Goal: Task Accomplishment & Management: Manage account settings

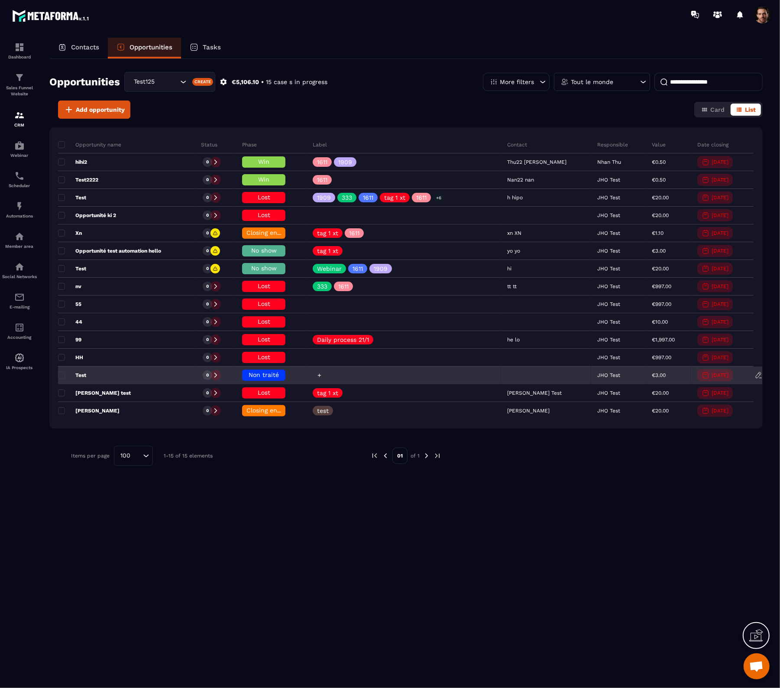
click at [324, 373] on div at bounding box center [320, 375] width 10 height 10
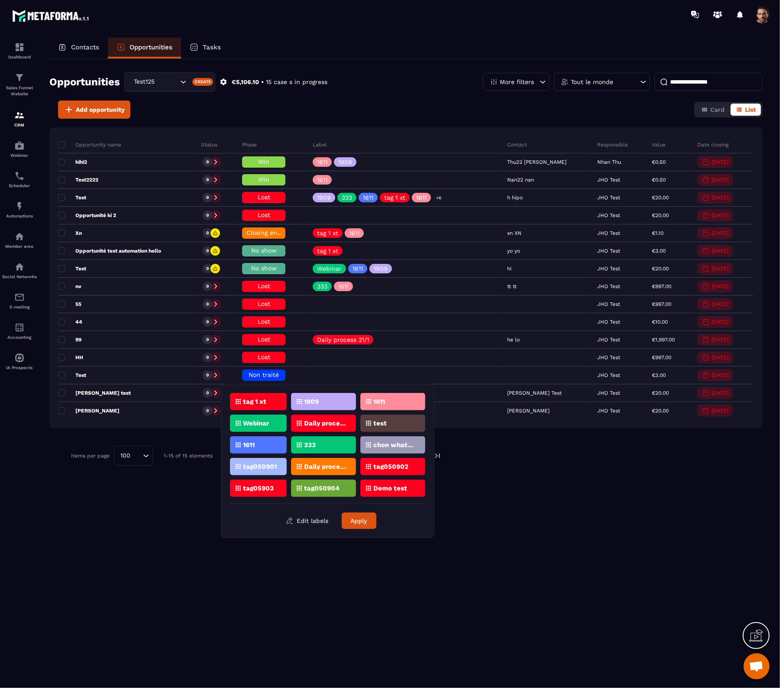
click at [254, 402] on p "tag 1 xt" at bounding box center [254, 401] width 23 height 6
click at [352, 522] on button "Apply" at bounding box center [359, 520] width 35 height 16
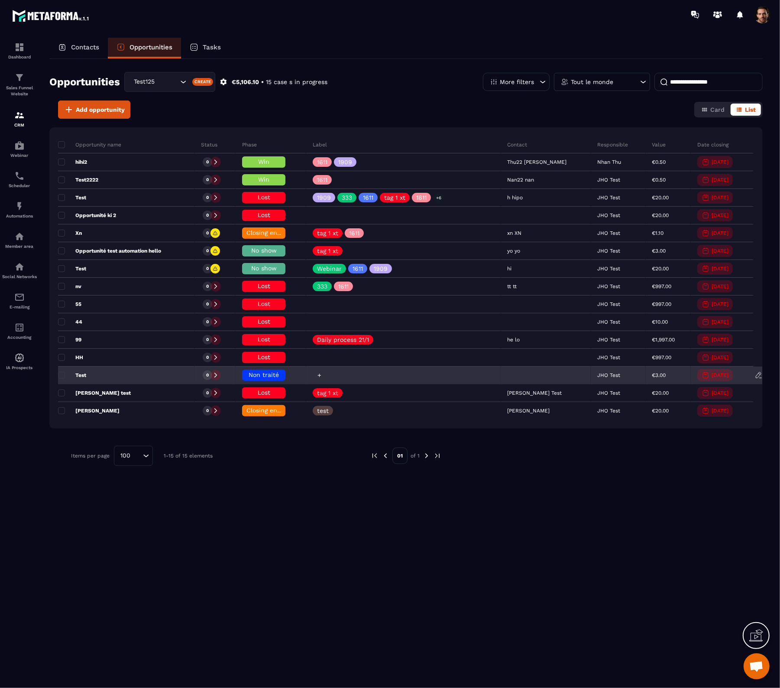
click at [322, 374] on icon at bounding box center [319, 375] width 6 height 6
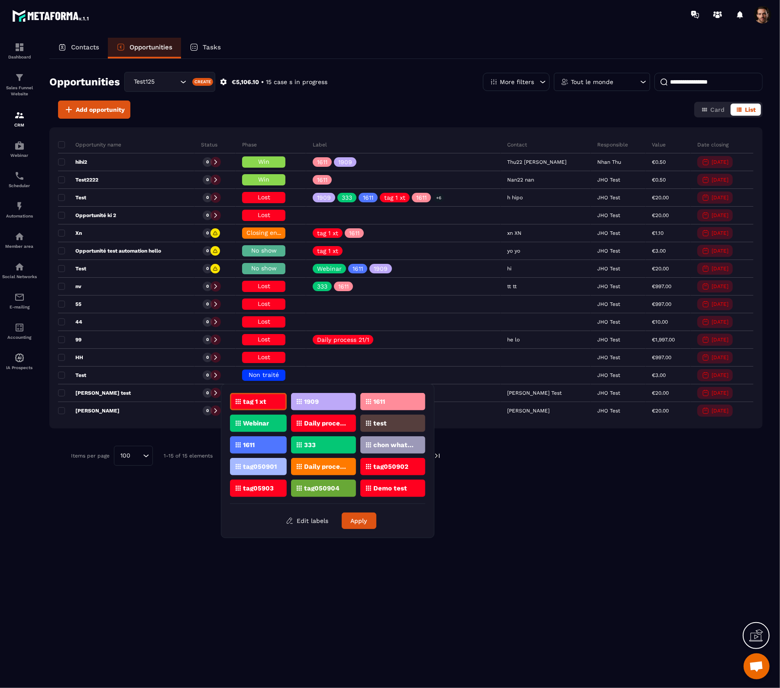
click at [325, 404] on div "1909" at bounding box center [323, 401] width 65 height 17
click at [359, 523] on button "Apply" at bounding box center [359, 520] width 35 height 16
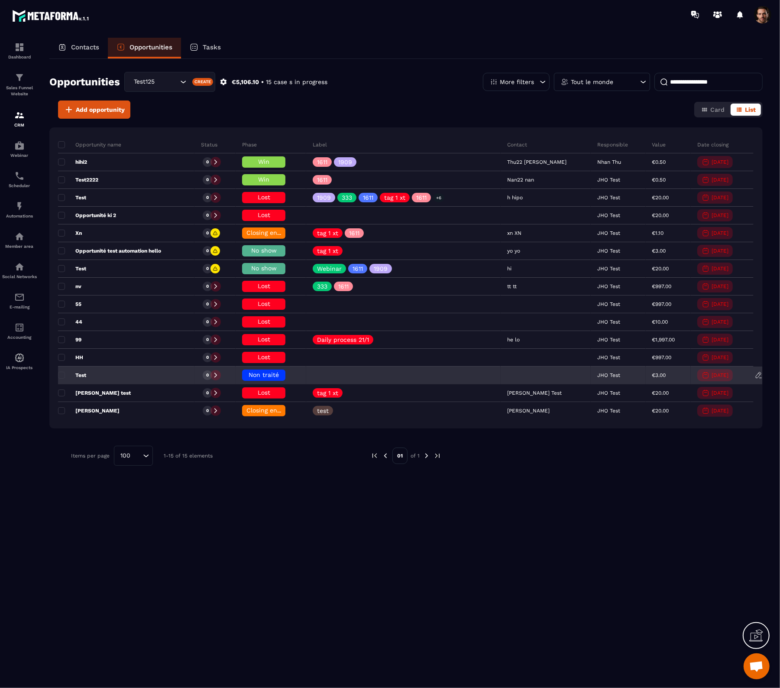
click at [756, 377] on icon at bounding box center [759, 375] width 8 height 8
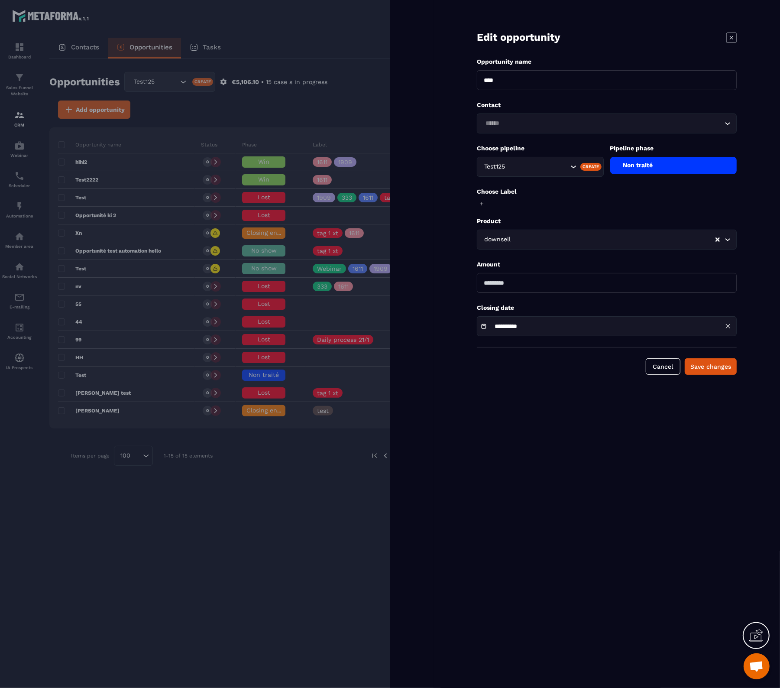
click at [730, 35] on icon at bounding box center [731, 37] width 10 height 10
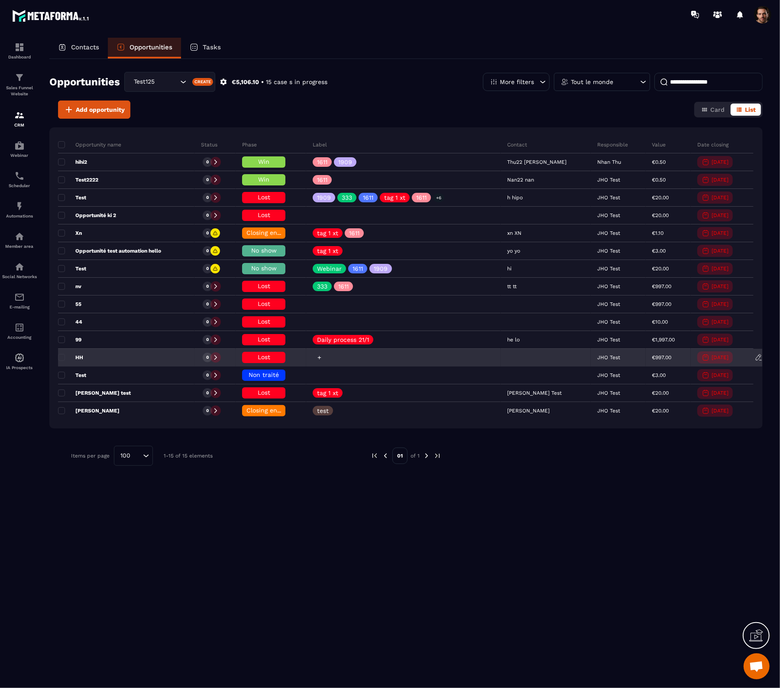
click at [322, 358] on icon at bounding box center [319, 358] width 6 height 6
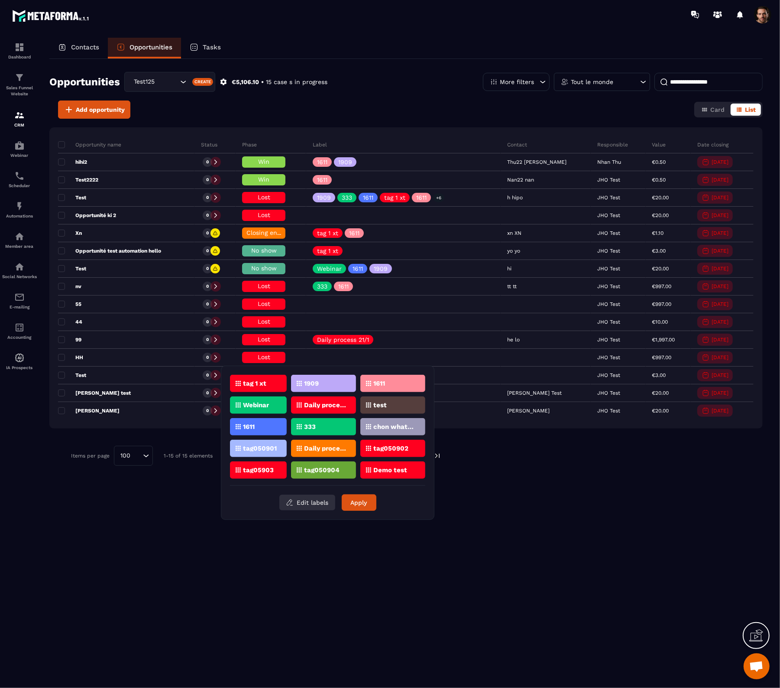
click at [306, 500] on button "Edit labels" at bounding box center [307, 502] width 56 height 16
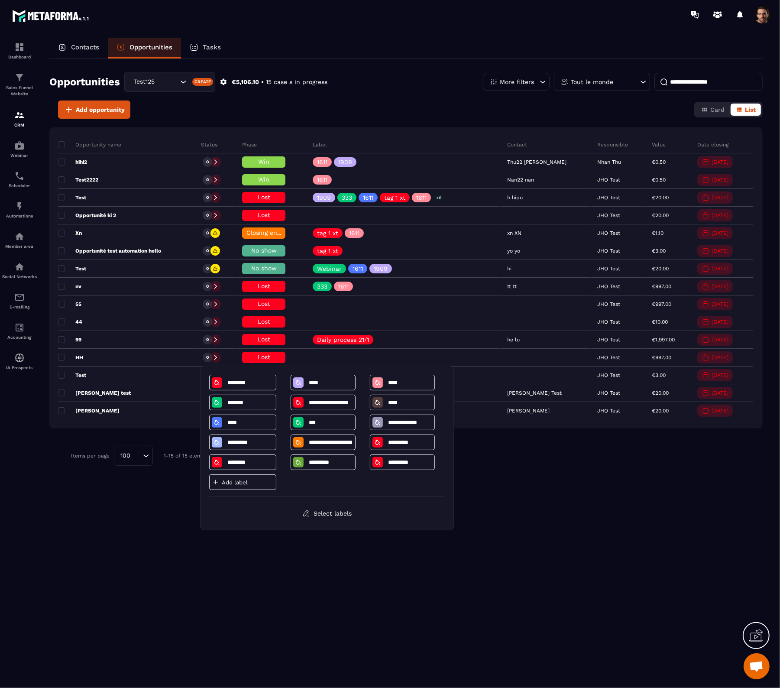
click at [250, 485] on p "Add label" at bounding box center [248, 482] width 52 height 6
click at [547, 524] on div "Opportunity name Status Phase Label Contact Responsible Value Date closing hihi…" at bounding box center [405, 333] width 713 height 412
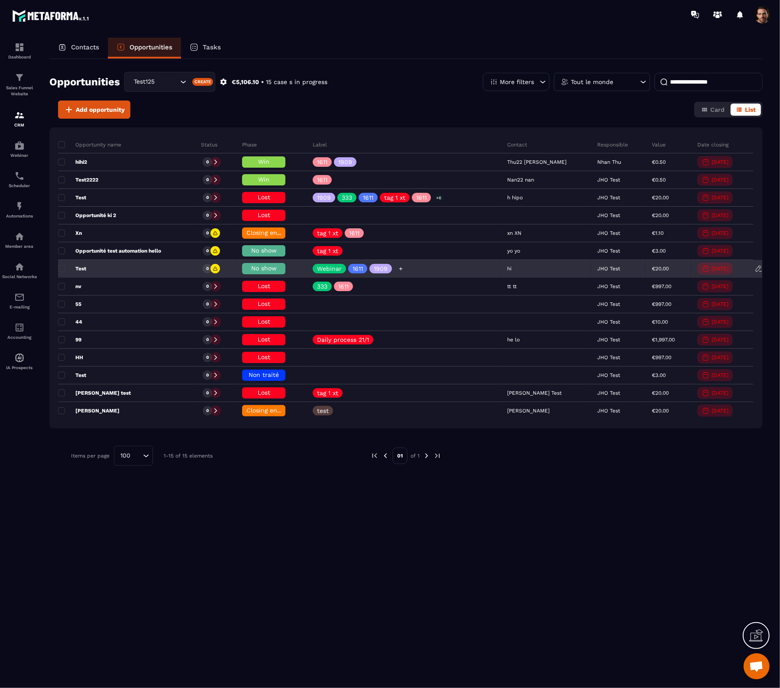
click at [404, 271] on icon at bounding box center [401, 269] width 6 height 6
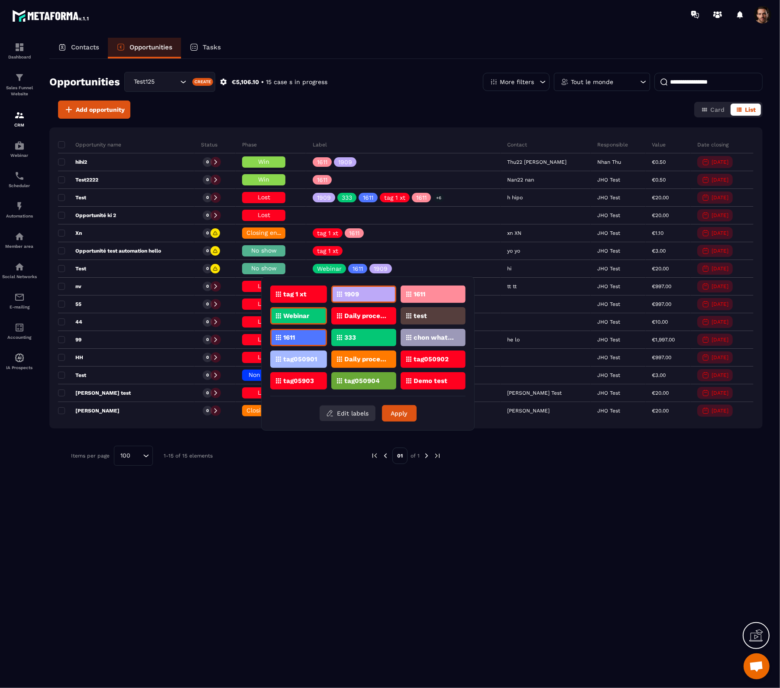
click at [358, 414] on button "Edit labels" at bounding box center [348, 413] width 56 height 16
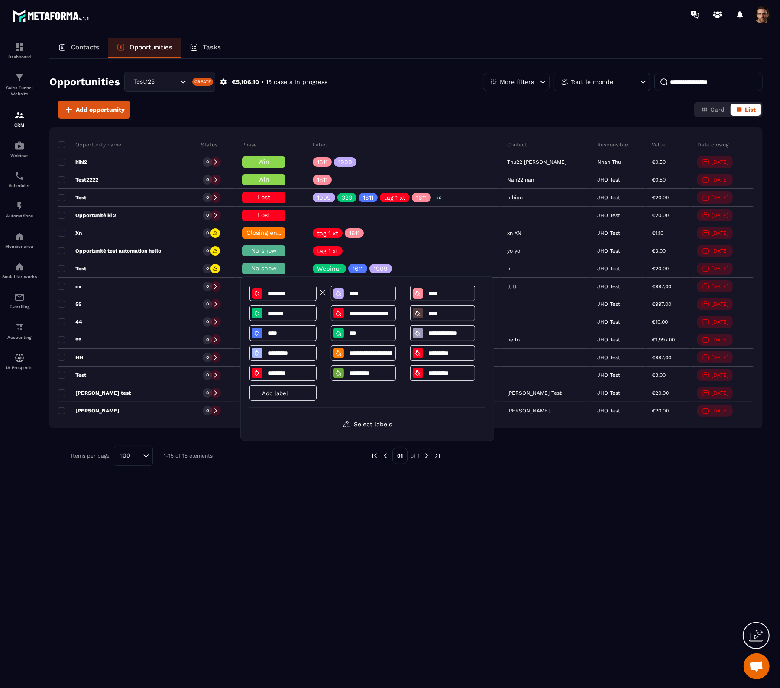
click at [294, 291] on input "********" at bounding box center [290, 293] width 47 height 7
type input "********"
click at [387, 426] on button "Select labels" at bounding box center [367, 424] width 62 height 16
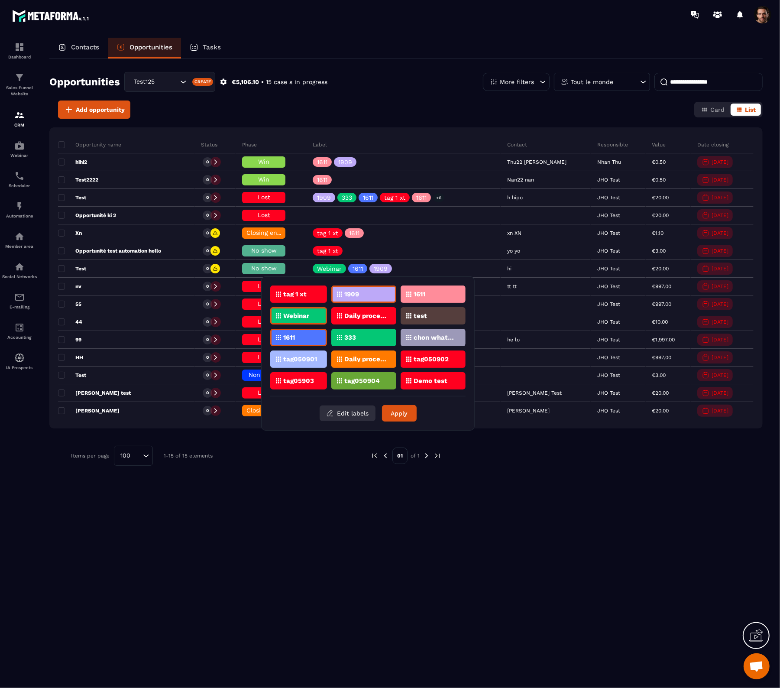
click at [356, 410] on button "Edit labels" at bounding box center [348, 413] width 56 height 16
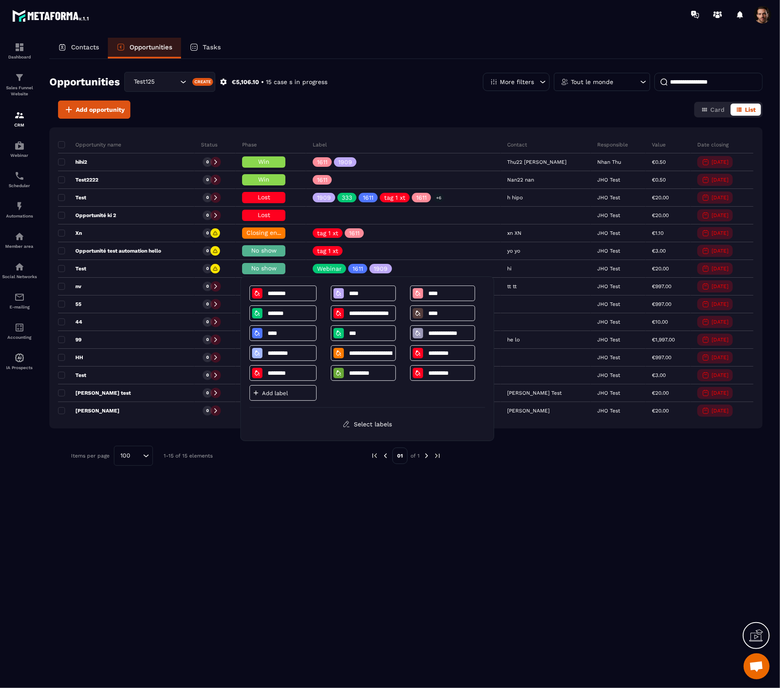
click at [295, 395] on p "Add label" at bounding box center [288, 393] width 52 height 6
click at [384, 525] on div "Opportunity name Status Phase Label Contact Responsible Value Date closing hihi…" at bounding box center [405, 333] width 713 height 412
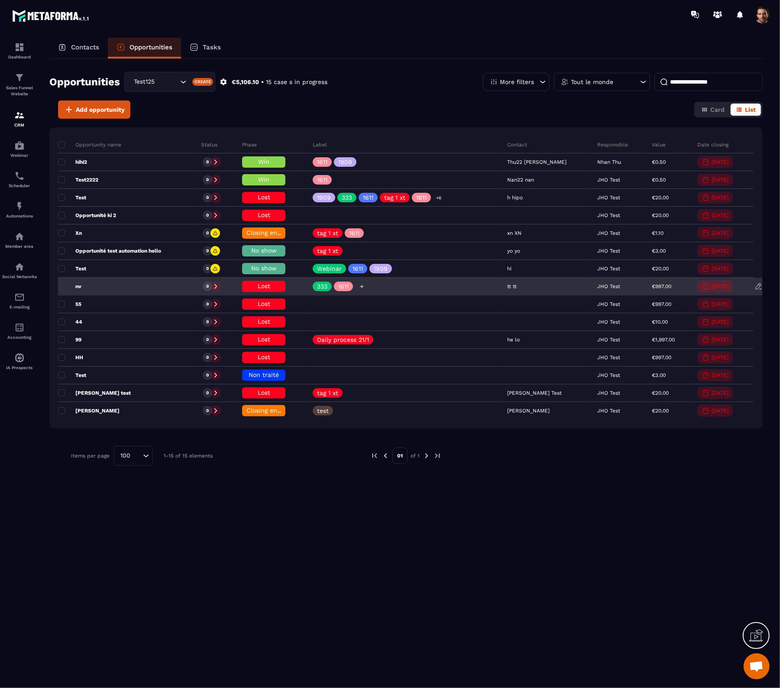
click at [365, 286] on icon at bounding box center [362, 287] width 6 height 6
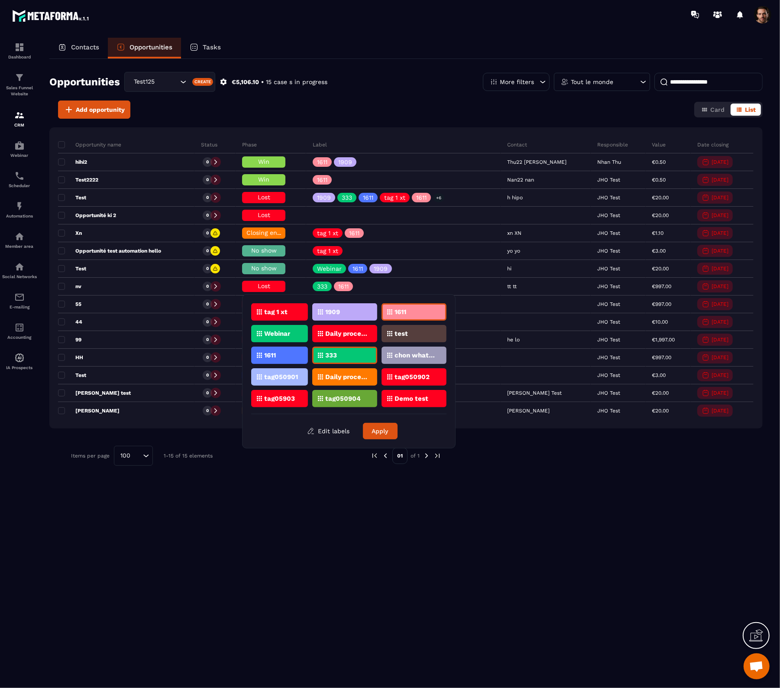
click at [345, 311] on div "1909" at bounding box center [344, 311] width 65 height 17
click at [378, 428] on button "Apply" at bounding box center [380, 431] width 35 height 16
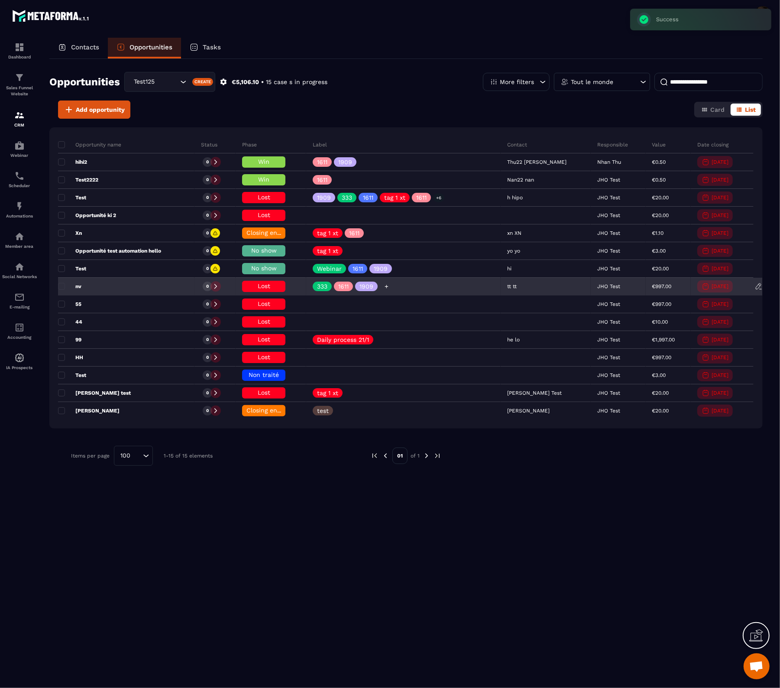
click at [389, 289] on icon at bounding box center [387, 287] width 6 height 6
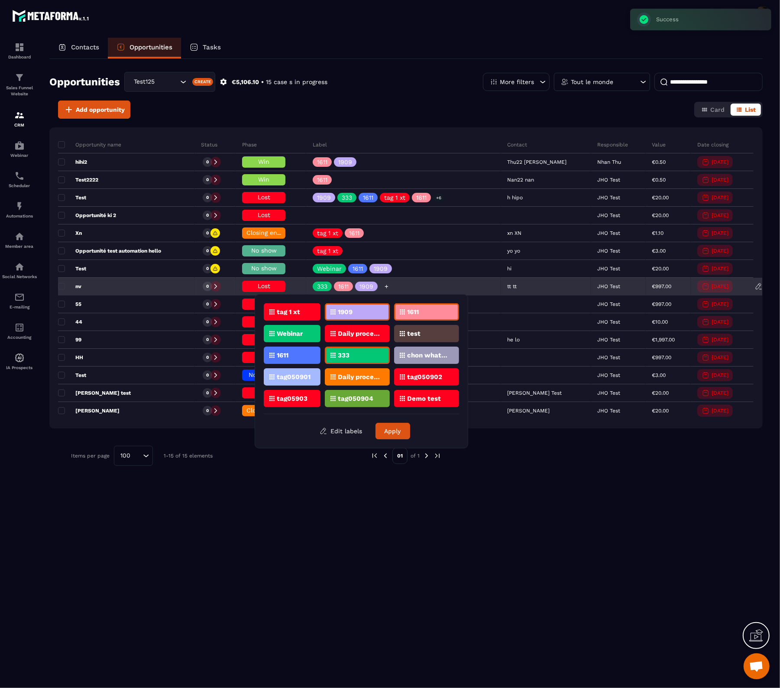
click at [373, 287] on p "1909" at bounding box center [366, 286] width 14 height 6
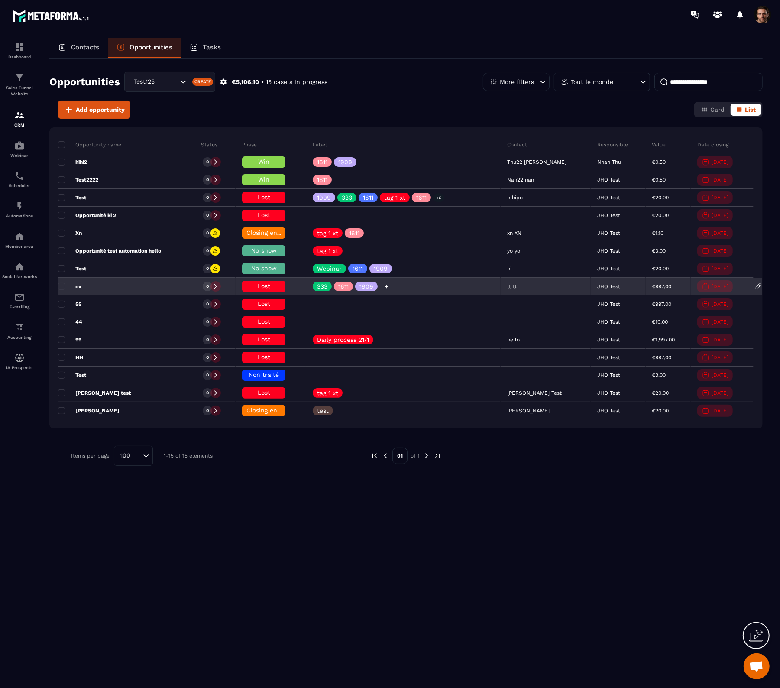
click at [373, 287] on p "1909" at bounding box center [366, 286] width 14 height 6
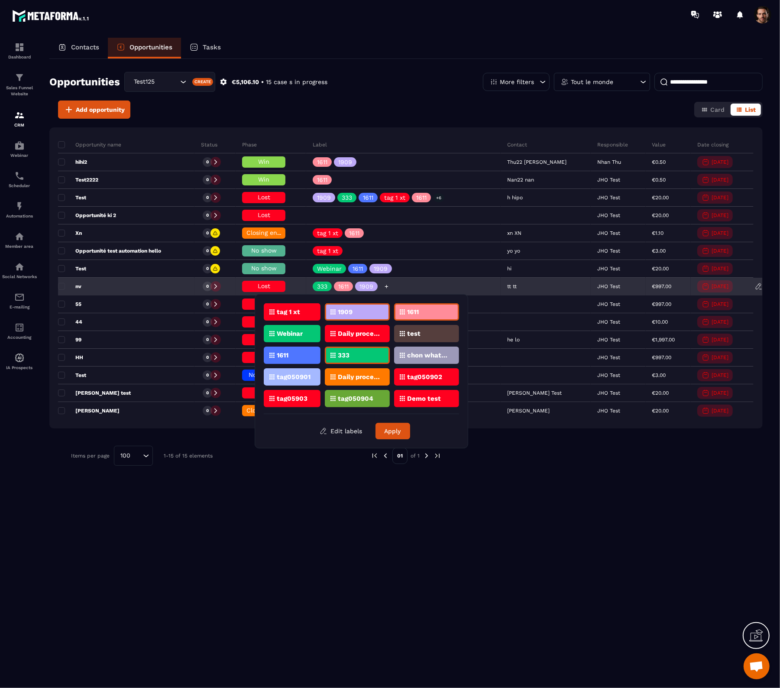
click at [349, 286] on p "1611" at bounding box center [343, 286] width 10 height 6
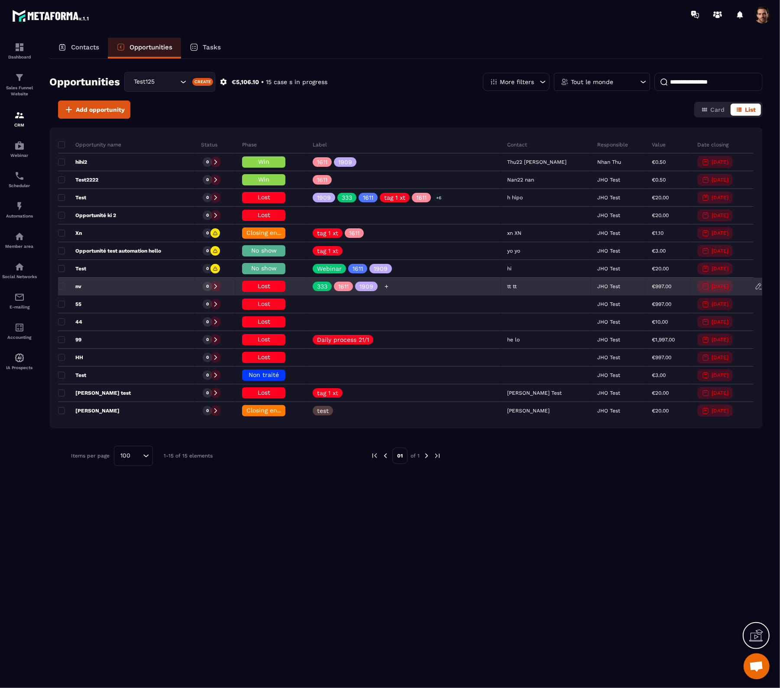
click at [349, 286] on p "1611" at bounding box center [343, 286] width 10 height 6
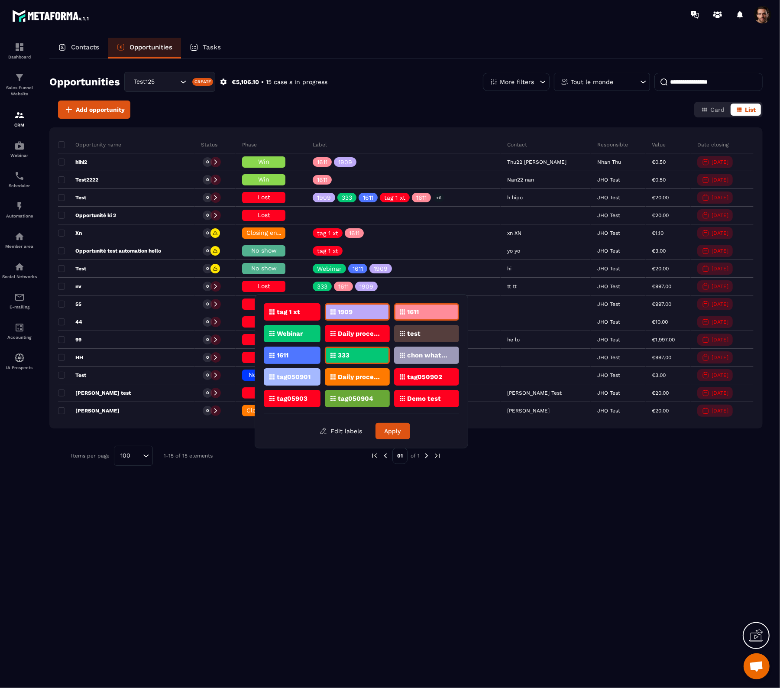
click at [347, 353] on p "333" at bounding box center [344, 355] width 12 height 6
click at [354, 314] on div "1909" at bounding box center [357, 311] width 65 height 17
click at [419, 316] on div "1611" at bounding box center [426, 311] width 65 height 17
drag, startPoint x: 341, startPoint y: 375, endPoint x: 377, endPoint y: 375, distance: 35.5
click at [342, 375] on p "Daily process required" at bounding box center [359, 377] width 42 height 6
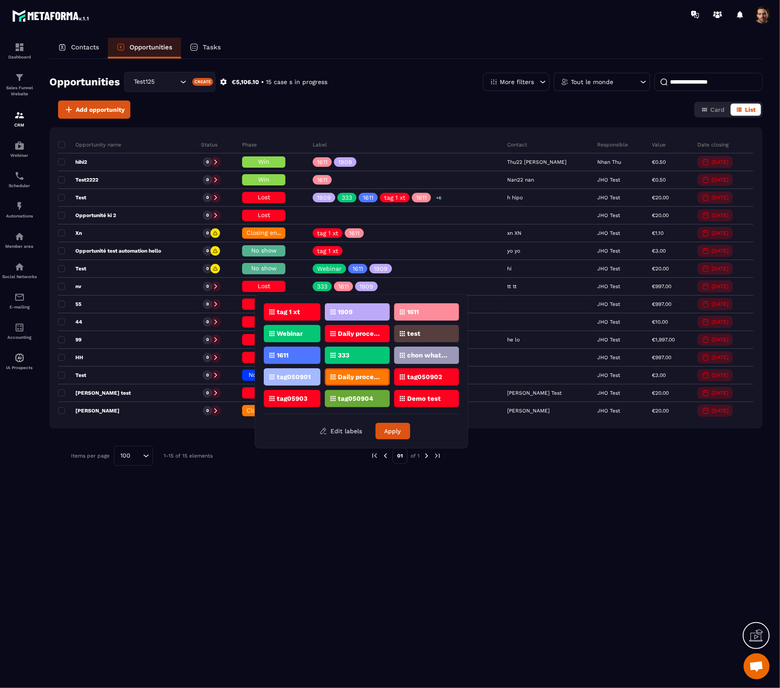
click at [419, 374] on p "tag050902" at bounding box center [424, 377] width 35 height 6
drag, startPoint x: 418, startPoint y: 393, endPoint x: 414, endPoint y: 403, distance: 11.1
click at [418, 393] on div "Demo test" at bounding box center [426, 398] width 65 height 17
click at [395, 429] on button "Apply" at bounding box center [392, 431] width 35 height 16
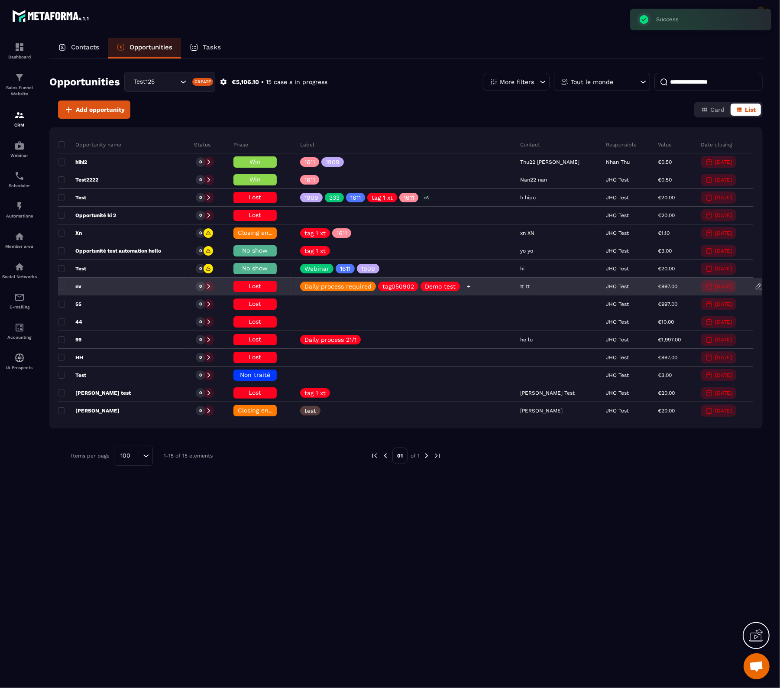
click at [471, 285] on icon at bounding box center [469, 287] width 6 height 6
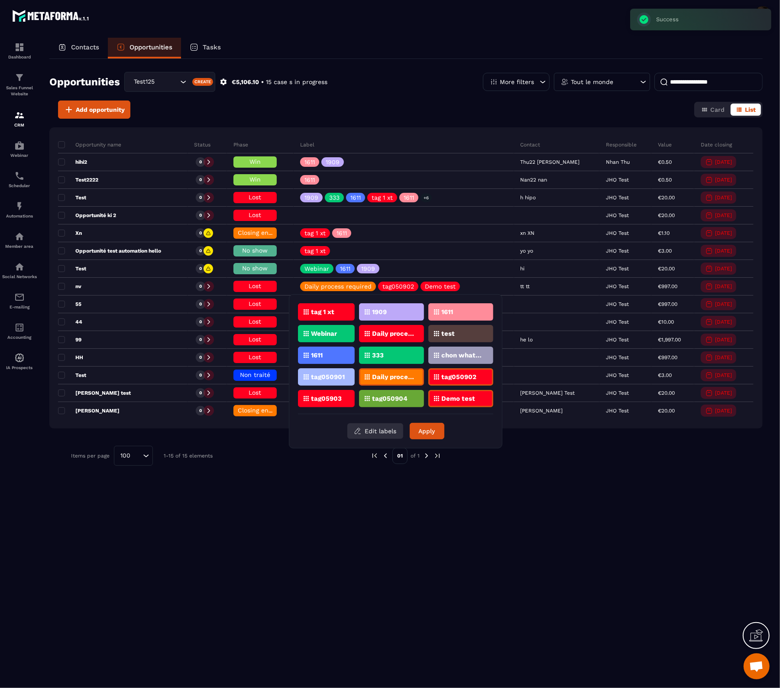
click at [371, 432] on button "Edit labels" at bounding box center [375, 431] width 56 height 16
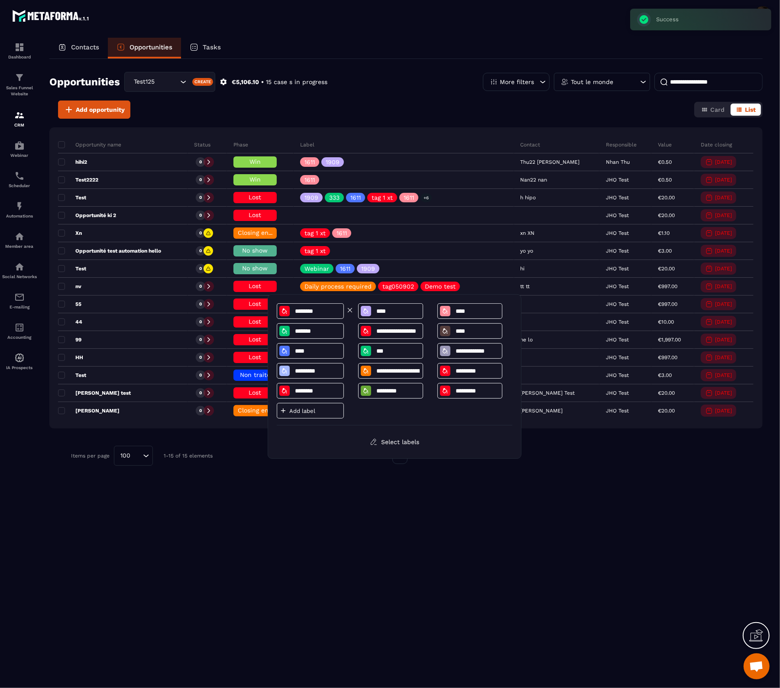
click at [324, 312] on input "********" at bounding box center [317, 310] width 47 height 7
click at [392, 352] on input "***" at bounding box center [397, 350] width 45 height 7
type input "****"
click at [314, 416] on div "Add label" at bounding box center [310, 411] width 67 height 16
type input "**********"
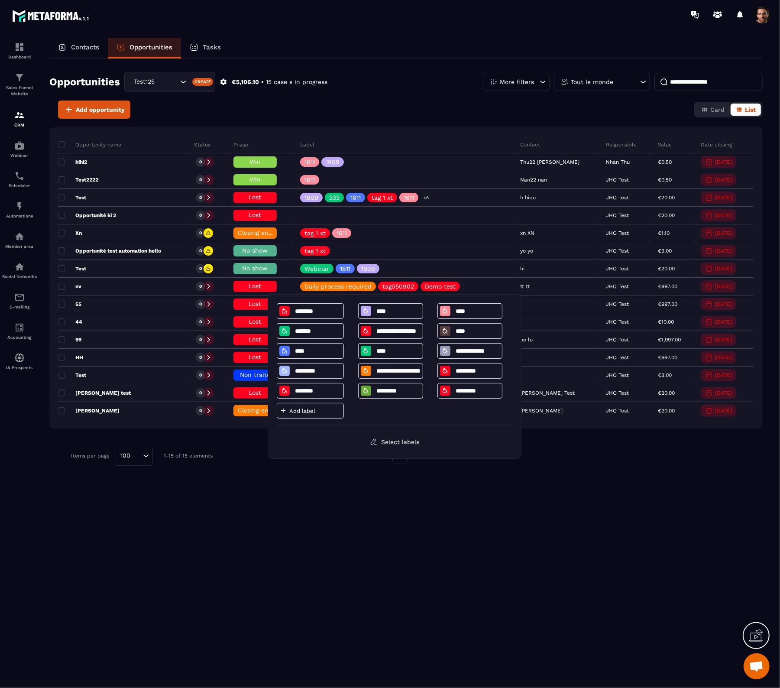
type input "*********"
type input "********"
type input "*********"
click at [406, 439] on button "Select labels" at bounding box center [394, 442] width 62 height 16
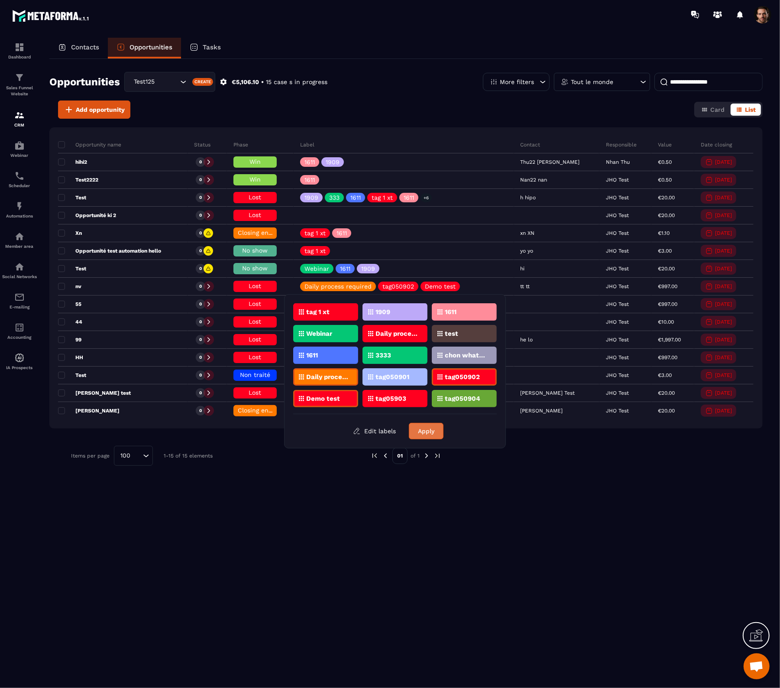
click at [423, 432] on button "Apply" at bounding box center [426, 431] width 35 height 16
